Goal: Download file/media

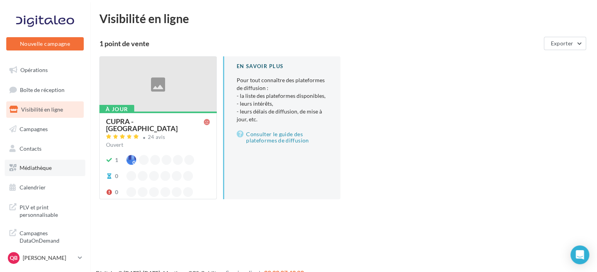
click at [63, 166] on link "Médiathèque" at bounding box center [45, 168] width 81 height 16
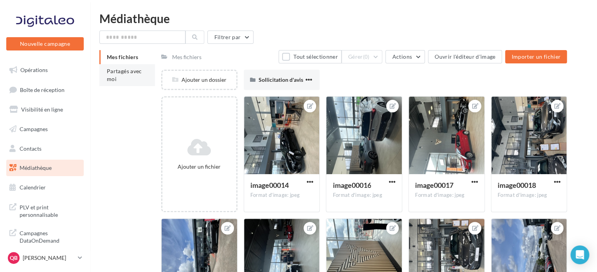
click at [135, 70] on span "Partagés avec moi" at bounding box center [124, 75] width 35 height 14
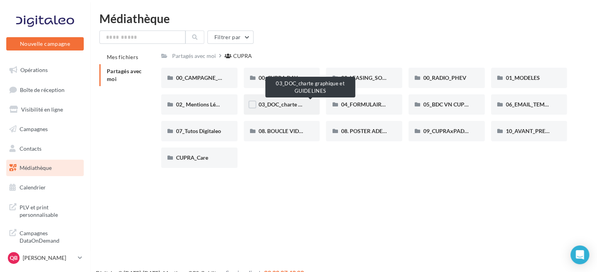
click at [300, 105] on span "03_DOC_charte graphique et GUIDELINES" at bounding box center [309, 104] width 102 height 7
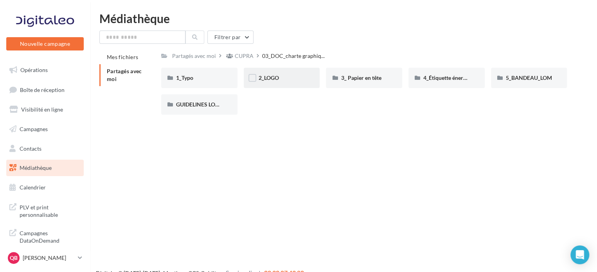
click at [280, 73] on div "2_LOGO" at bounding box center [282, 78] width 76 height 20
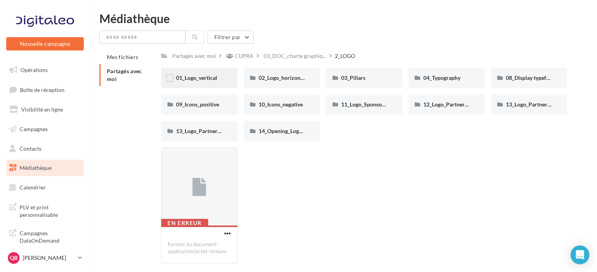
click at [214, 76] on span "01_Logo_vertical" at bounding box center [196, 77] width 41 height 7
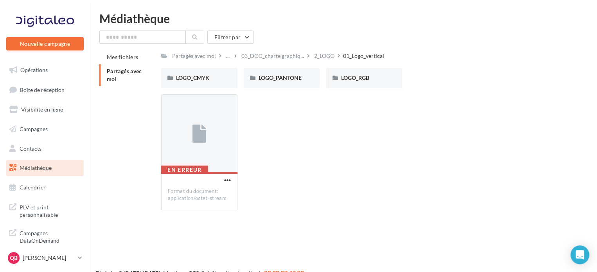
click at [214, 76] on div "LOGO_CMYK" at bounding box center [199, 78] width 47 height 8
click at [276, 74] on div "OXYGEN-WHITE" at bounding box center [281, 78] width 47 height 8
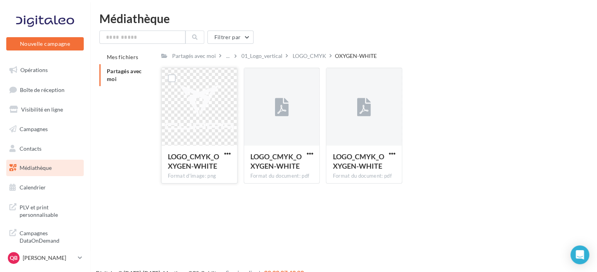
click at [232, 151] on div "LOGO_CMYK_OXYGEN-WHITE Format d'image: png" at bounding box center [199, 163] width 75 height 37
click at [225, 151] on span "button" at bounding box center [227, 153] width 7 height 7
click at [216, 168] on button "Télécharger" at bounding box center [193, 169] width 78 height 20
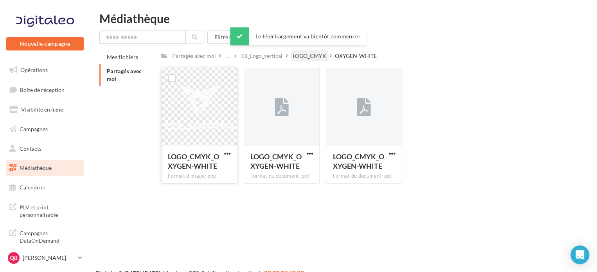
click at [300, 57] on div "LOGO_CMYK" at bounding box center [310, 56] width 34 height 8
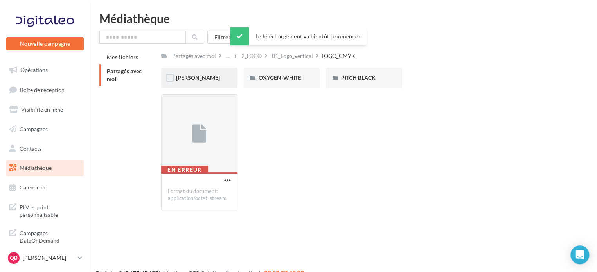
click at [210, 75] on div "COOPER" at bounding box center [199, 78] width 47 height 8
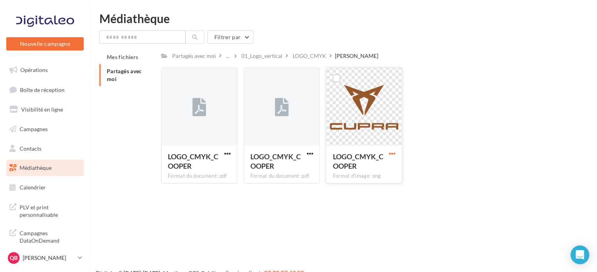
click at [392, 152] on span "button" at bounding box center [392, 153] width 7 height 7
click at [358, 168] on button "Télécharger" at bounding box center [358, 169] width 78 height 20
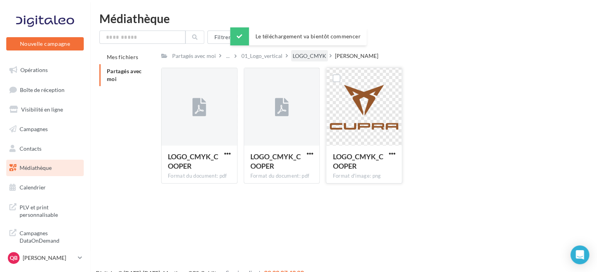
click at [313, 57] on div "LOGO_CMYK" at bounding box center [310, 56] width 34 height 8
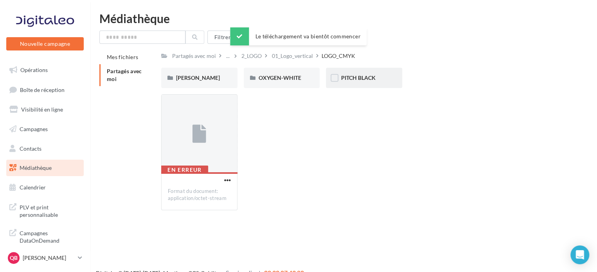
click at [357, 79] on span "PITCH BLACK" at bounding box center [358, 77] width 34 height 7
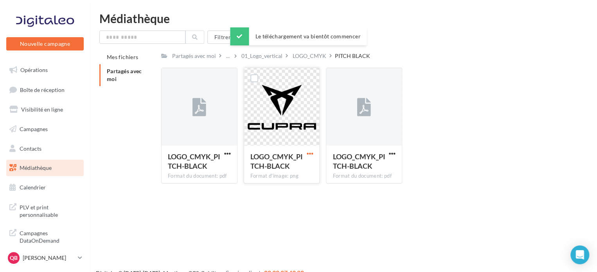
click at [308, 151] on span "button" at bounding box center [309, 153] width 7 height 7
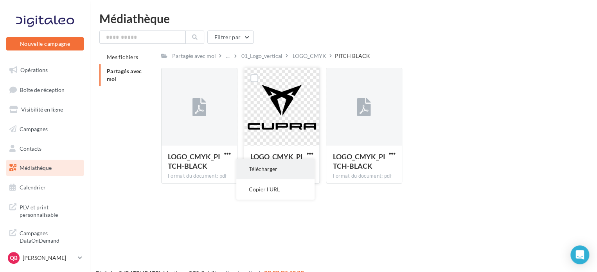
click at [284, 172] on button "Télécharger" at bounding box center [275, 169] width 78 height 20
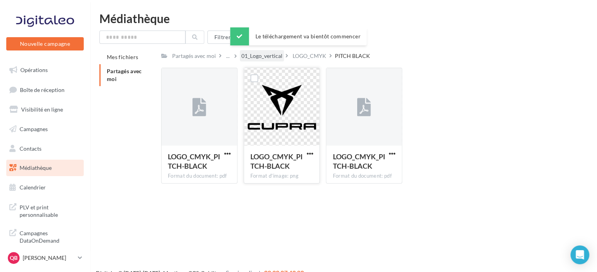
click at [266, 61] on div "01_Logo_vertical" at bounding box center [262, 55] width 44 height 11
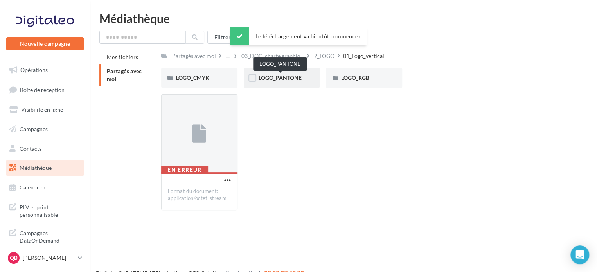
click at [280, 77] on span "LOGO_PANTONE" at bounding box center [279, 77] width 43 height 7
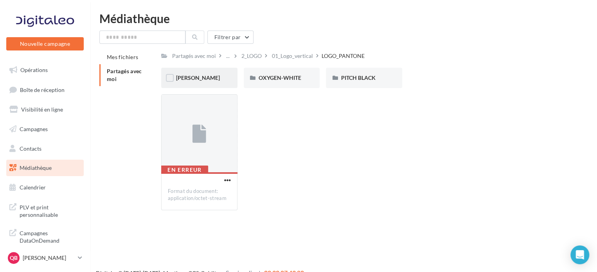
click at [222, 79] on div "COOPER" at bounding box center [199, 78] width 47 height 8
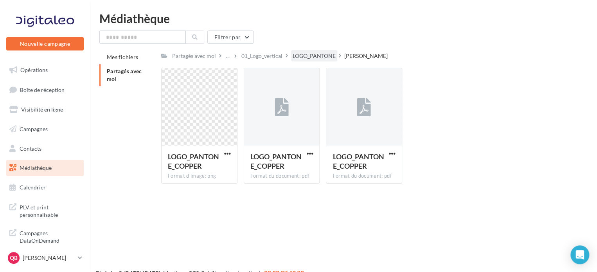
click at [306, 57] on div "LOGO_PANTONE" at bounding box center [314, 56] width 43 height 8
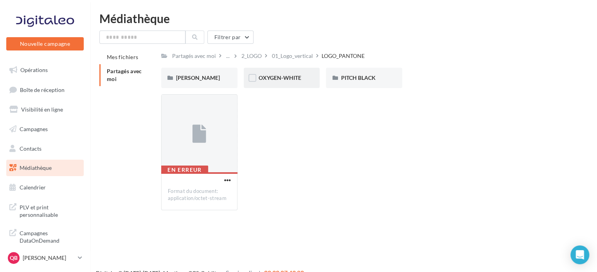
click at [289, 72] on div "OXYGEN-WHITE" at bounding box center [282, 78] width 76 height 20
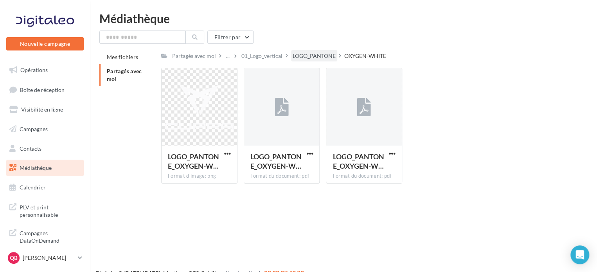
click at [310, 57] on div "LOGO_PANTONE" at bounding box center [314, 56] width 43 height 8
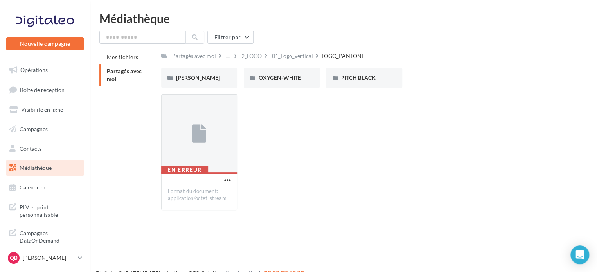
click at [416, 150] on div "En erreur Format du document: application/octet-stream" at bounding box center [367, 155] width 412 height 122
click at [264, 56] on div "2_LOGO" at bounding box center [255, 55] width 31 height 11
click at [258, 56] on div "2_LOGO" at bounding box center [251, 56] width 20 height 8
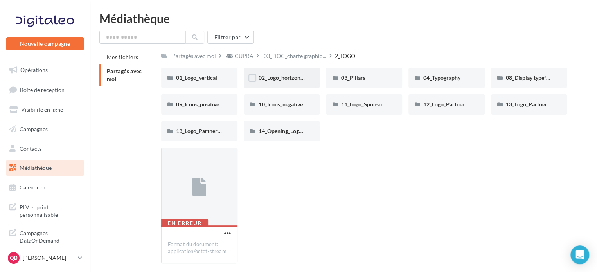
click at [294, 78] on span "02_Logo_horizontal" at bounding box center [282, 77] width 48 height 7
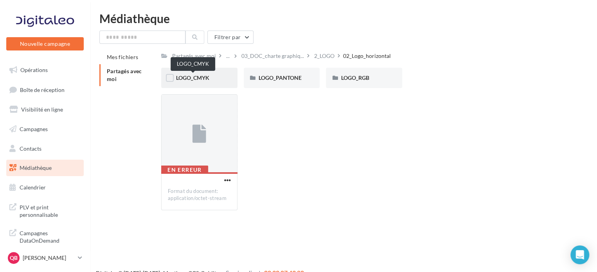
click at [204, 76] on span "LOGO_CMYK" at bounding box center [192, 77] width 33 height 7
click at [225, 81] on div "COOPER" at bounding box center [199, 78] width 76 height 20
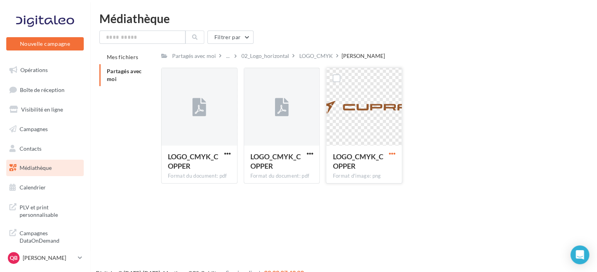
click at [389, 152] on span "button" at bounding box center [392, 153] width 7 height 7
click at [355, 170] on button "Télécharger" at bounding box center [358, 169] width 78 height 20
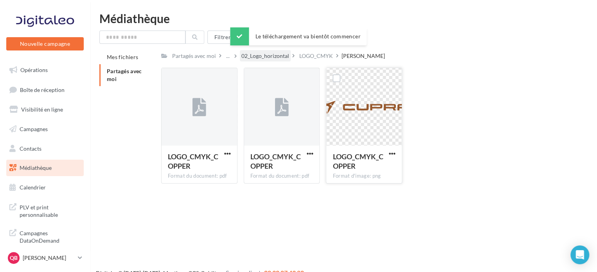
click at [268, 57] on div "02_Logo_horizontal" at bounding box center [265, 56] width 48 height 8
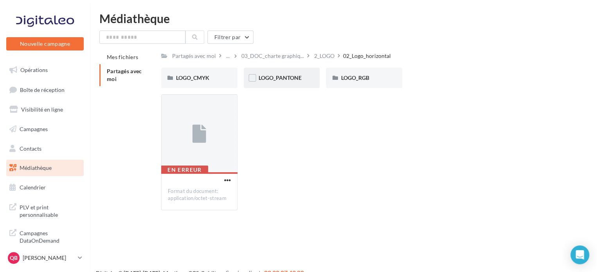
click at [277, 73] on div "LOGO_PANTONE" at bounding box center [282, 78] width 76 height 20
click at [277, 75] on span "OXYGEN-WHITE" at bounding box center [279, 77] width 43 height 7
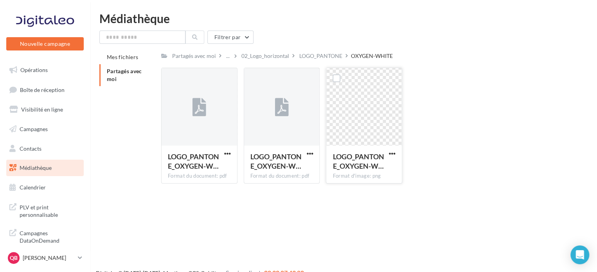
click at [391, 149] on div at bounding box center [392, 153] width 10 height 8
click at [393, 153] on span "button" at bounding box center [392, 153] width 7 height 7
click at [354, 171] on button "Télécharger" at bounding box center [358, 169] width 78 height 20
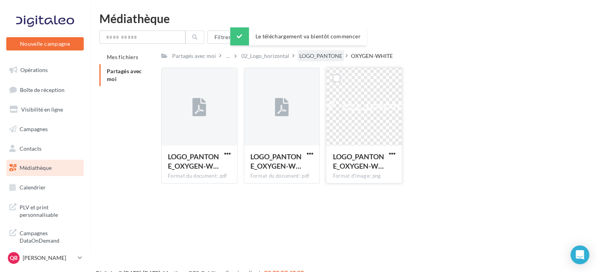
click at [321, 54] on div "LOGO_PANTONE" at bounding box center [320, 56] width 43 height 8
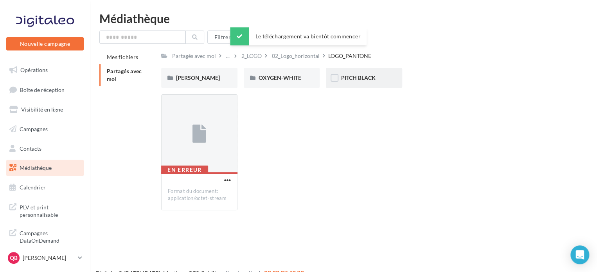
click at [385, 76] on div "PITCH BLACK" at bounding box center [364, 78] width 47 height 8
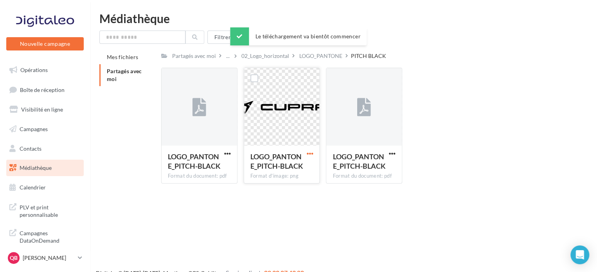
click at [313, 154] on span "button" at bounding box center [309, 153] width 7 height 7
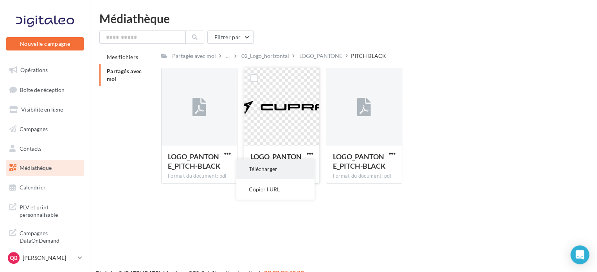
click at [286, 172] on button "Télécharger" at bounding box center [275, 169] width 78 height 20
click at [67, 257] on p "[PERSON_NAME]" at bounding box center [49, 258] width 52 height 8
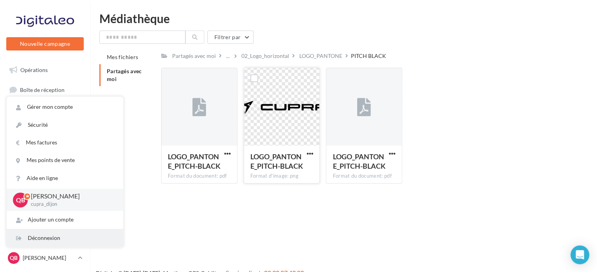
click at [47, 239] on div "Déconnexion" at bounding box center [65, 238] width 117 height 18
